Goal: Information Seeking & Learning: Learn about a topic

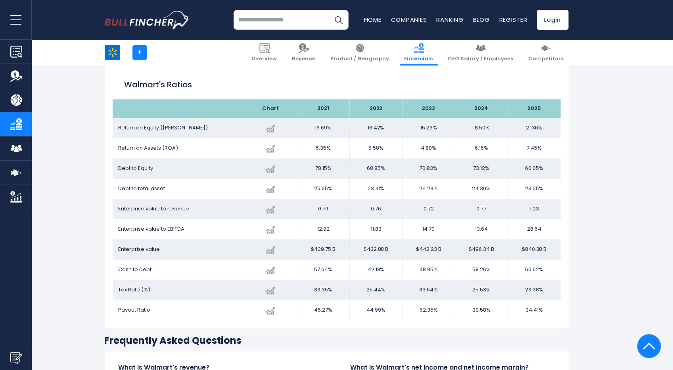
scroll to position [1341, 0]
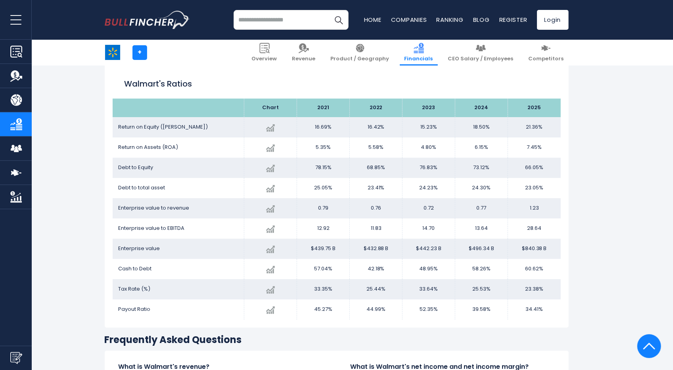
click at [532, 169] on td "66.05%" at bounding box center [534, 167] width 53 height 20
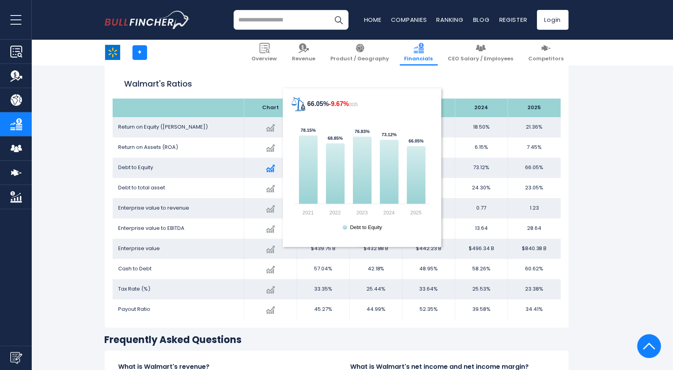
click at [362, 228] on text "Debt to Equity" at bounding box center [366, 227] width 32 height 6
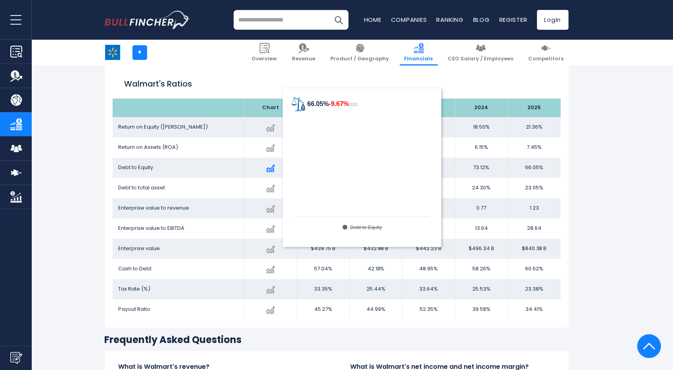
click at [318, 107] on tspan "66.05% -9.67%" at bounding box center [328, 103] width 42 height 7
click at [343, 105] on tspan "-9.67%" at bounding box center [339, 103] width 20 height 7
click at [313, 103] on tspan "66.05% -9.67%" at bounding box center [328, 103] width 42 height 7
click at [359, 226] on text "Debt to Equity" at bounding box center [366, 227] width 32 height 6
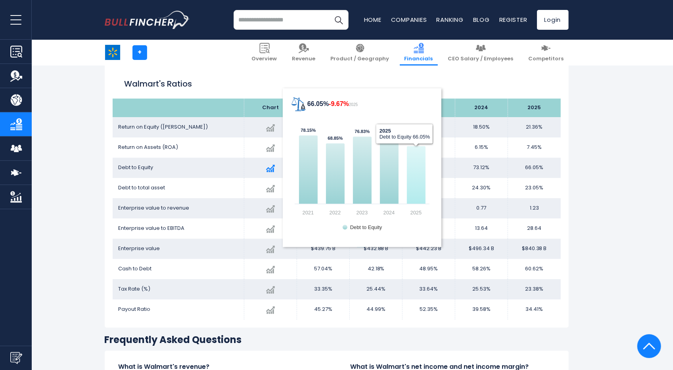
click at [415, 165] on icon "66.05% -9.67% 2025" at bounding box center [416, 175] width 19 height 58
click at [408, 135] on rect "66.05% -9.67% 2025" at bounding box center [362, 167] width 143 height 143
click at [408, 136] on rect "66.05% -9.67% 2025" at bounding box center [362, 167] width 143 height 143
click at [418, 137] on rect "66.05% -9.67% 2025" at bounding box center [362, 167] width 143 height 143
drag, startPoint x: 418, startPoint y: 137, endPoint x: 414, endPoint y: 140, distance: 4.8
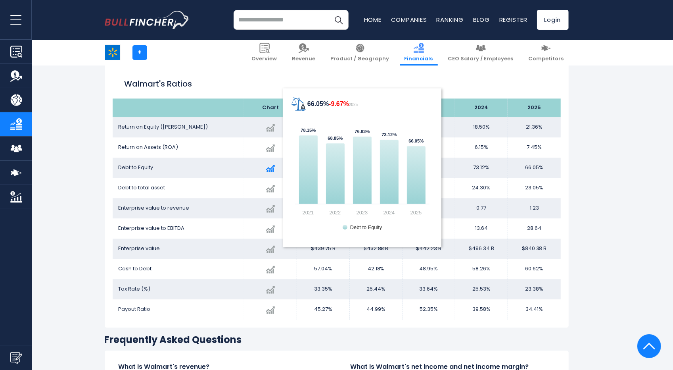
click at [414, 140] on text "66.05% ​ 66.05%" at bounding box center [416, 140] width 15 height 5
click at [415, 213] on text "2025" at bounding box center [415, 212] width 11 height 6
click at [413, 155] on icon "66.05% -9.67% 2025" at bounding box center [416, 175] width 19 height 58
click at [418, 157] on icon "66.05% -9.67% 2025" at bounding box center [416, 175] width 19 height 58
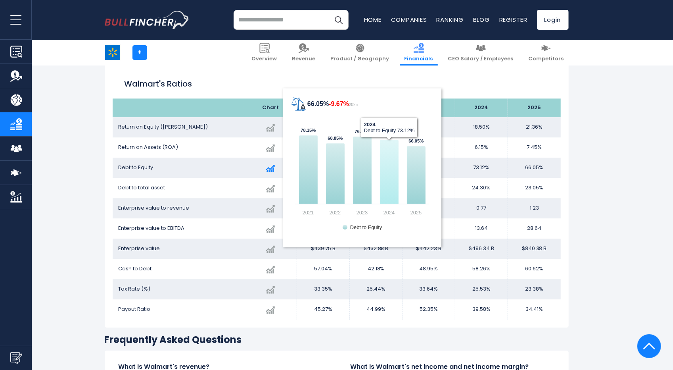
click at [385, 169] on icon "66.05% -9.67% 2025" at bounding box center [389, 172] width 19 height 64
click at [336, 104] on tspan "-9.67%" at bounding box center [339, 103] width 20 height 7
click at [307, 102] on tspan "66.05% -9.67% 2025" at bounding box center [326, 103] width 63 height 8
click at [303, 107] on tspan "66.05% -9.67% 2025" at bounding box center [326, 103] width 63 height 8
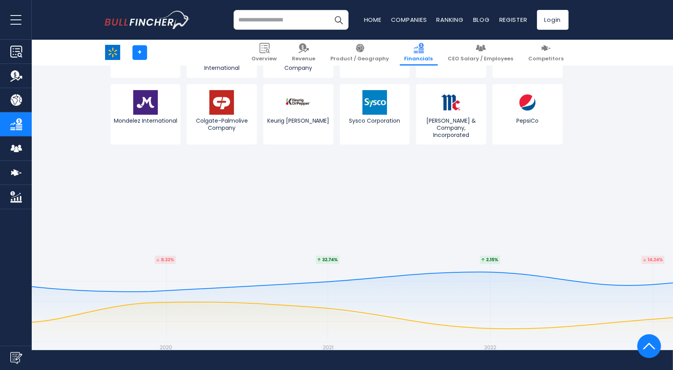
scroll to position [2022, 0]
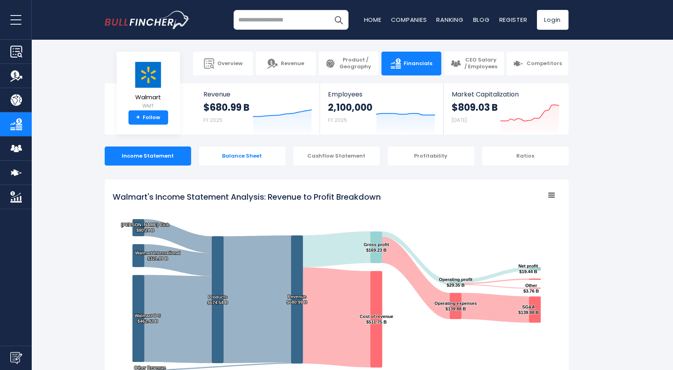
click at [241, 152] on div "Balance Sheet" at bounding box center [242, 155] width 86 height 19
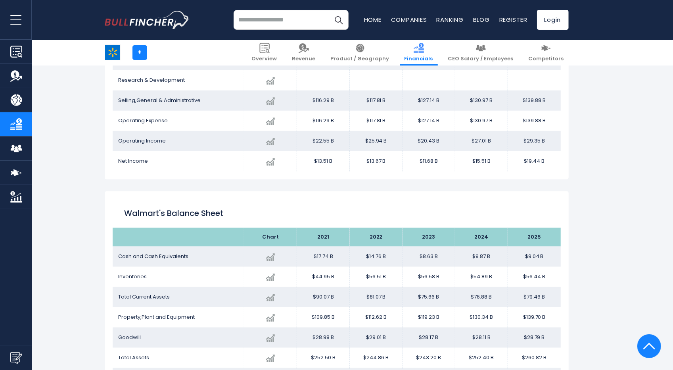
scroll to position [666, 0]
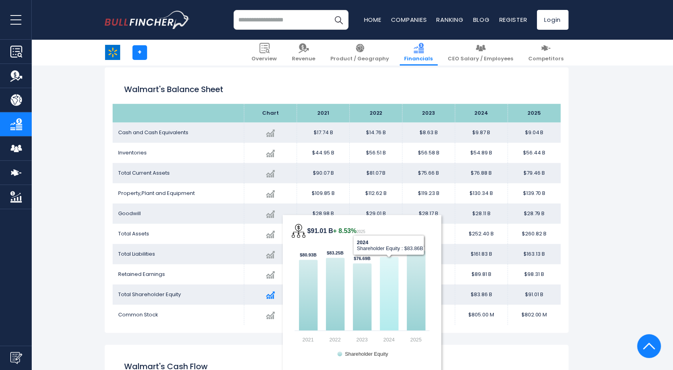
click at [389, 269] on icon "$91.01 B + 8.53% 2025" at bounding box center [389, 294] width 19 height 74
click at [351, 232] on tspan "+ 8.53%" at bounding box center [344, 230] width 23 height 7
click at [348, 230] on tspan "+ 8.53%" at bounding box center [344, 230] width 23 height 7
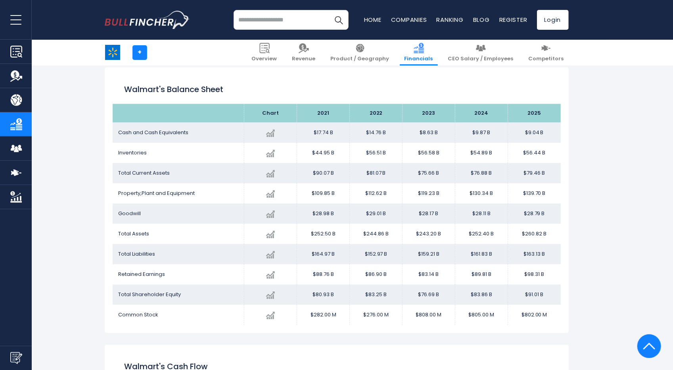
drag, startPoint x: 348, startPoint y: 230, endPoint x: 624, endPoint y: 222, distance: 276.1
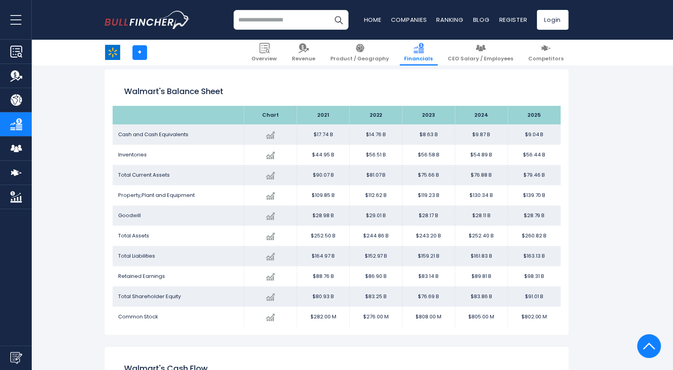
scroll to position [667, 0]
